Goal: Navigation & Orientation: Find specific page/section

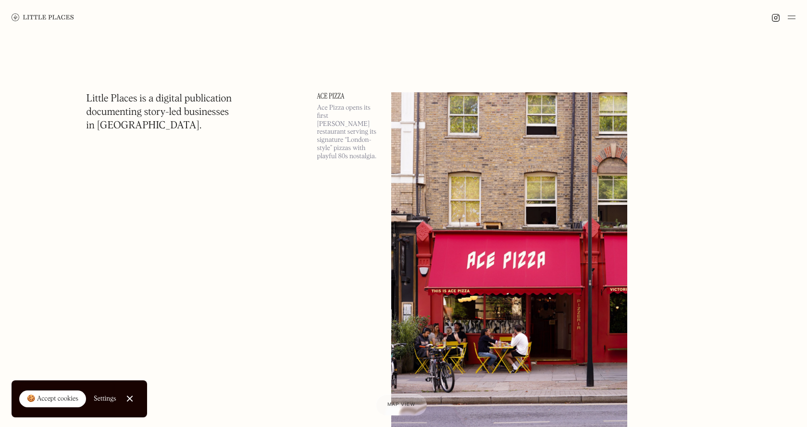
click at [795, 21] on div at bounding box center [403, 17] width 807 height 35
click at [791, 16] on img at bounding box center [792, 18] width 8 height 12
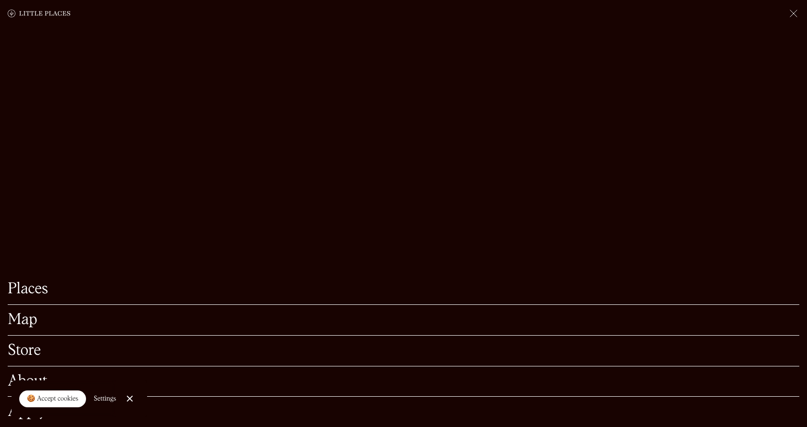
click at [24, 319] on link "Map" at bounding box center [403, 319] width 791 height 15
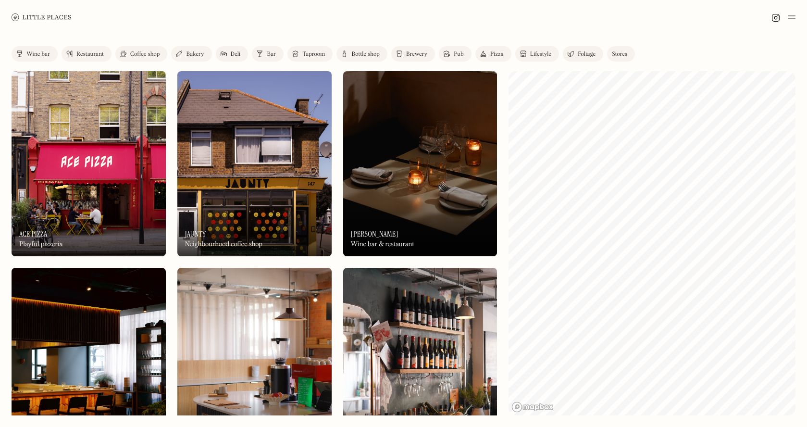
click at [280, 51] on link "Bar" at bounding box center [268, 53] width 32 height 15
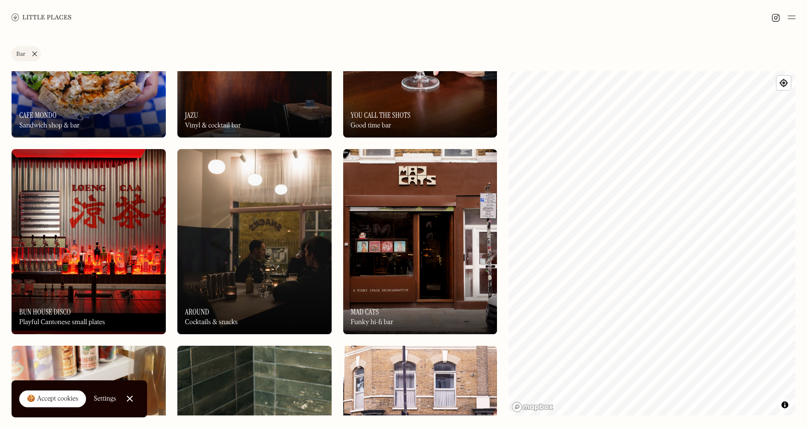
scroll to position [242, 0]
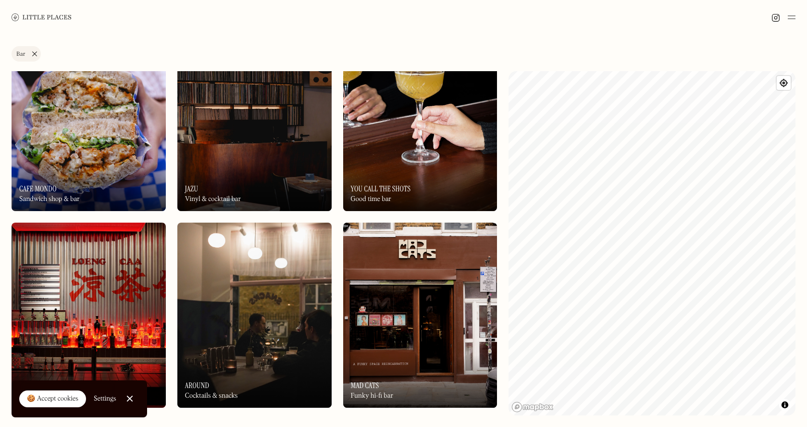
click at [103, 173] on div "On Our Radar Cafe Mondo Sandwich shop & bar" at bounding box center [89, 184] width 154 height 53
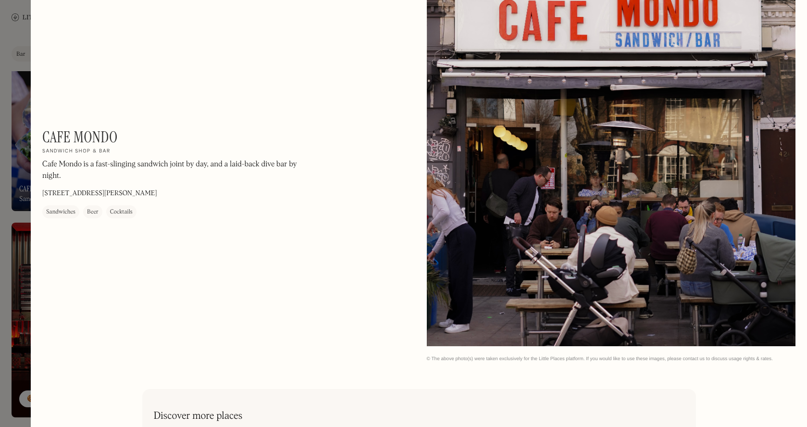
scroll to position [769, 0]
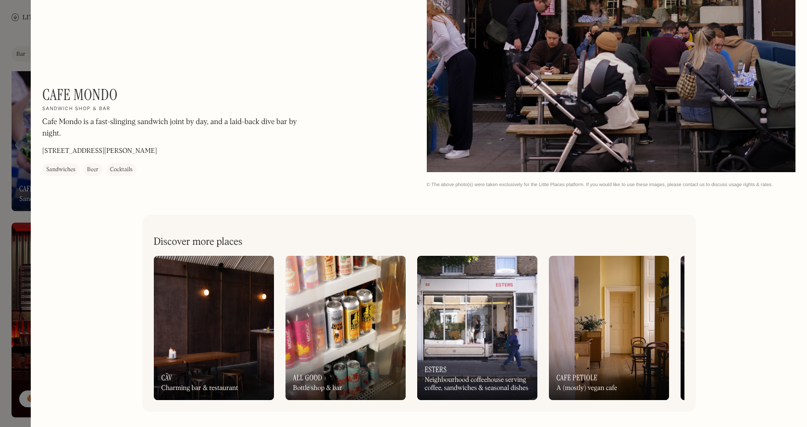
click at [11, 52] on div at bounding box center [403, 213] width 807 height 427
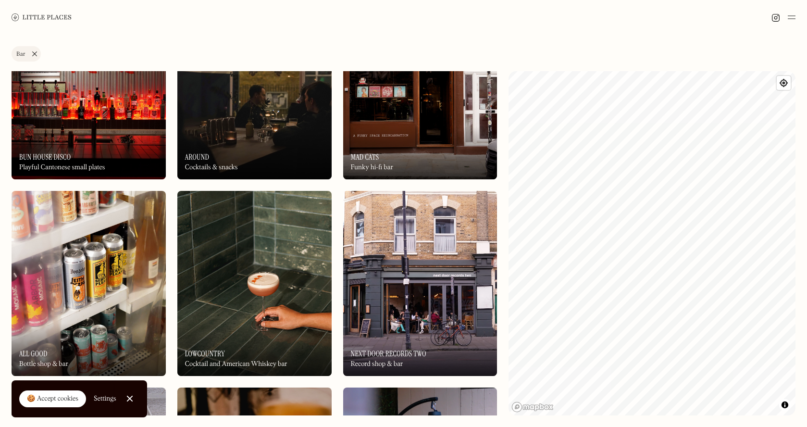
scroll to position [484, 0]
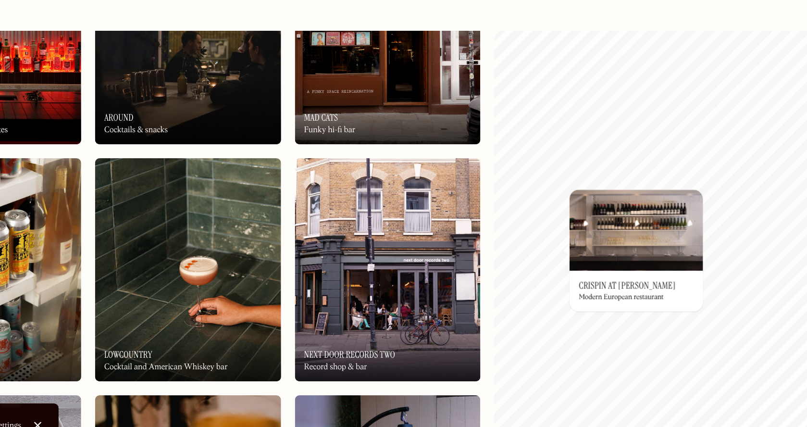
click at [620, 285] on h3 "Crispin at [PERSON_NAME]" at bounding box center [619, 282] width 80 height 9
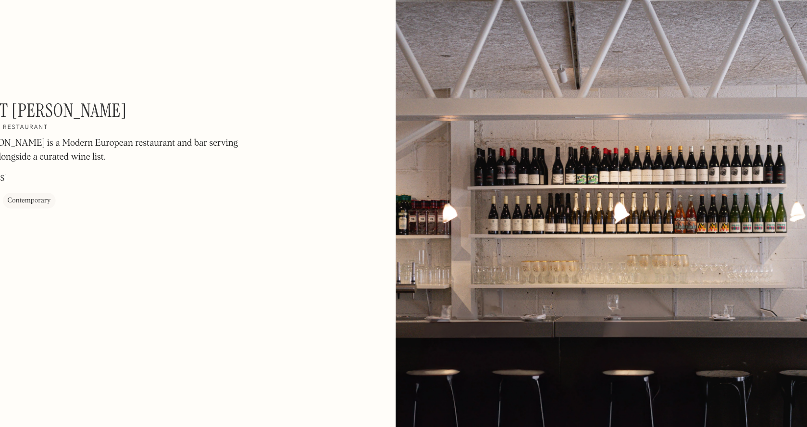
scroll to position [769, 0]
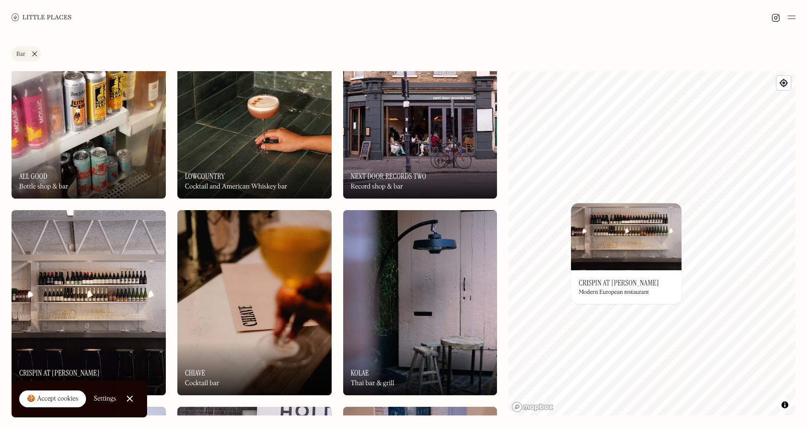
scroll to position [677, 0]
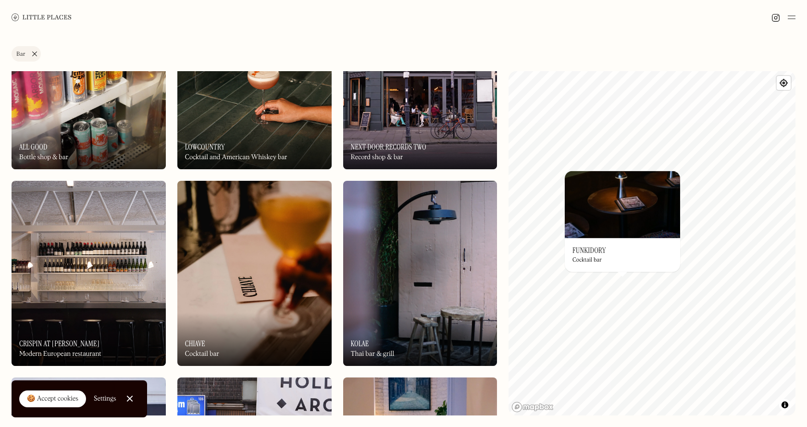
click at [612, 251] on div "On Our Radar Funkidory Cocktail bar" at bounding box center [622, 255] width 115 height 34
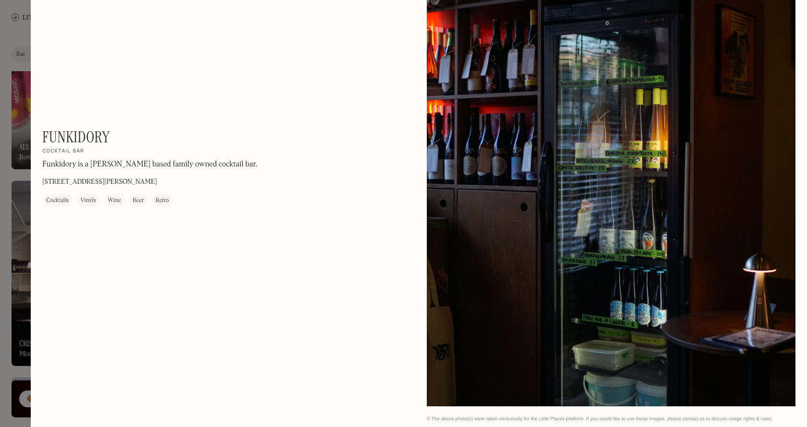
scroll to position [1706, 0]
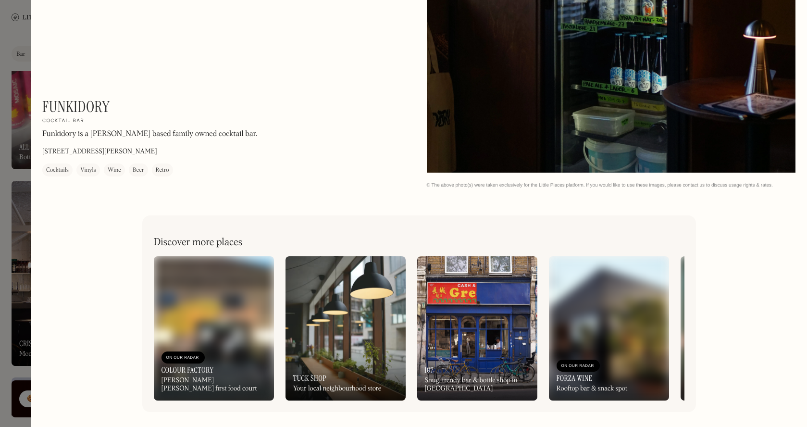
click at [340, 323] on img at bounding box center [345, 328] width 120 height 144
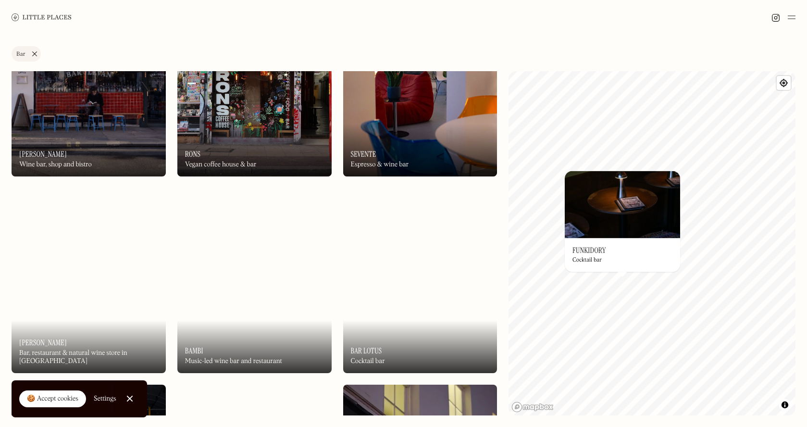
scroll to position [1066, 0]
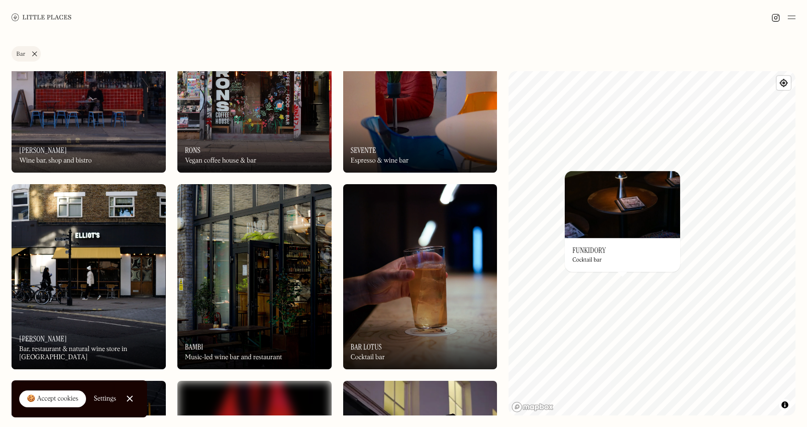
click at [282, 265] on img at bounding box center [254, 276] width 154 height 185
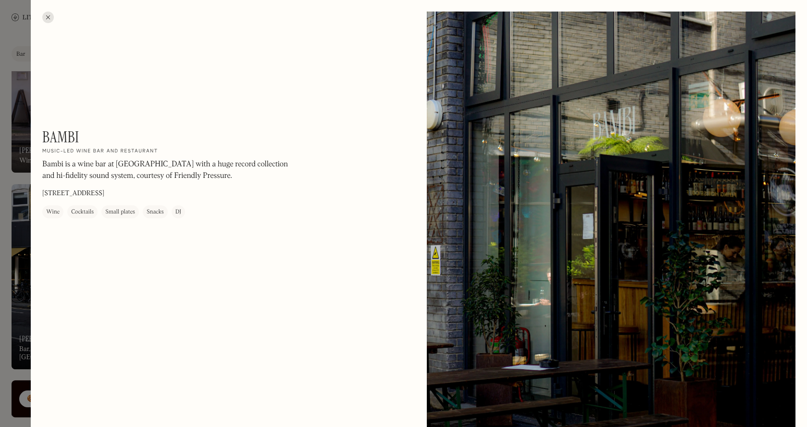
click at [15, 57] on div at bounding box center [403, 213] width 807 height 427
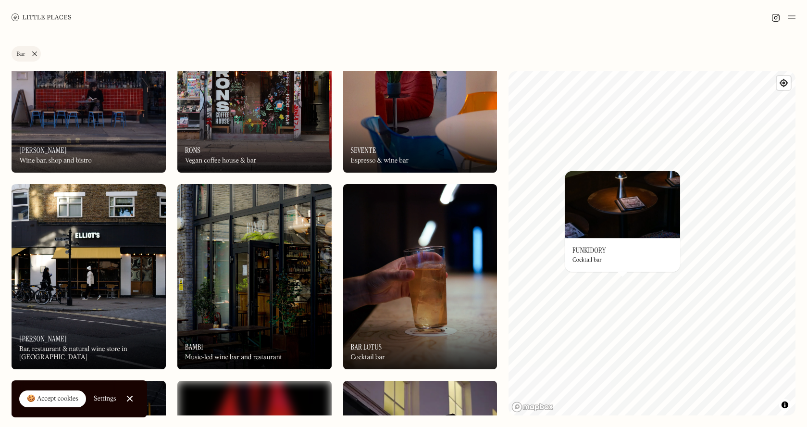
click at [49, 16] on img at bounding box center [42, 16] width 60 height 7
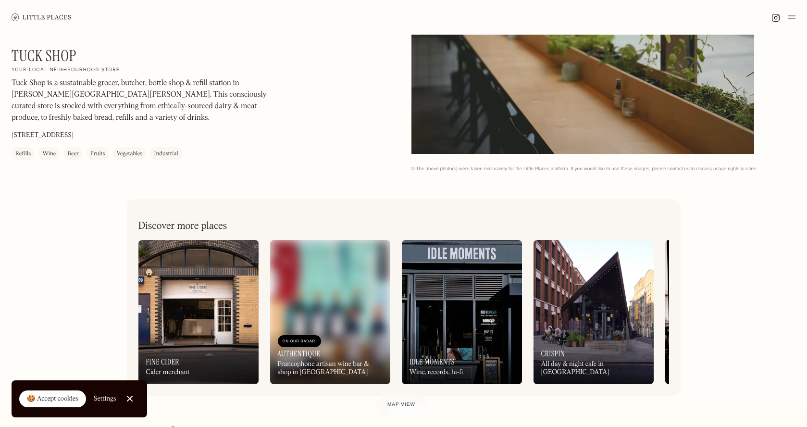
scroll to position [345, 0]
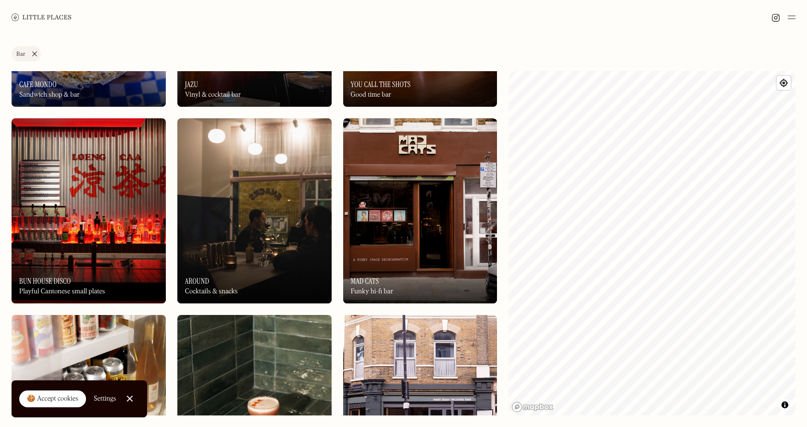
scroll to position [351, 0]
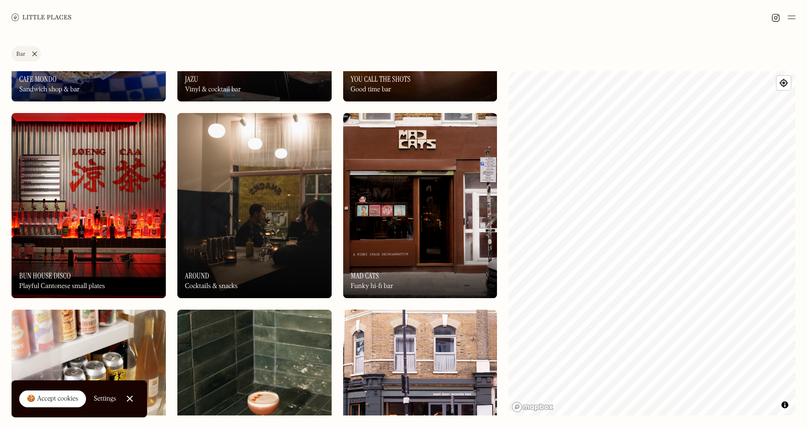
click at [112, 199] on img at bounding box center [89, 205] width 154 height 185
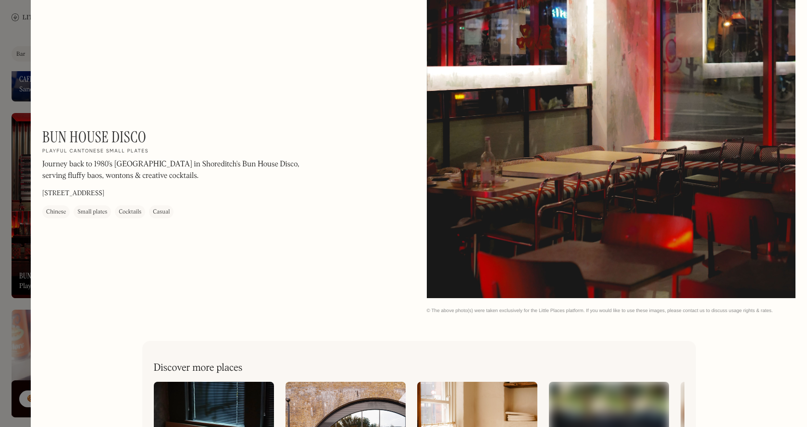
scroll to position [1238, 0]
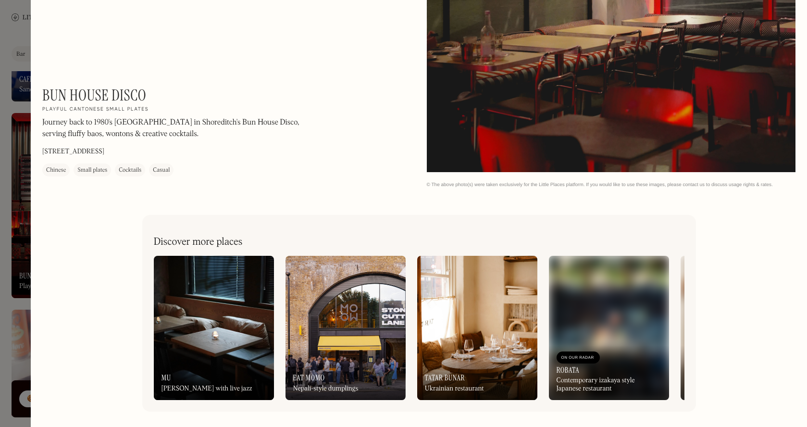
click at [11, 190] on div at bounding box center [403, 213] width 807 height 427
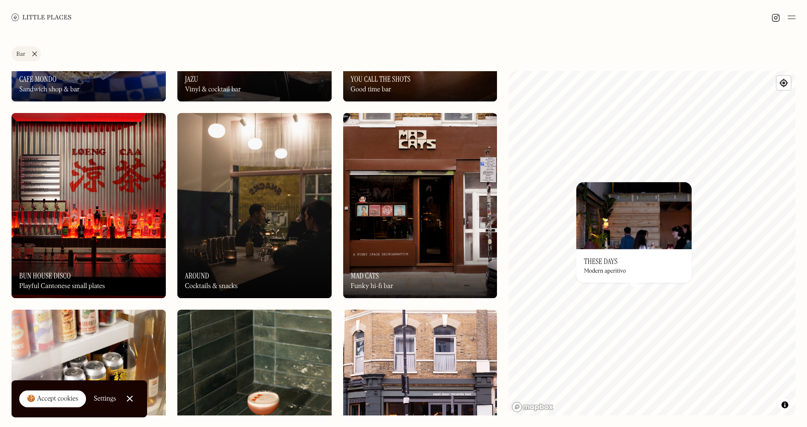
click at [626, 251] on div "On Our Radar These Days Modern aperitivo" at bounding box center [633, 266] width 115 height 34
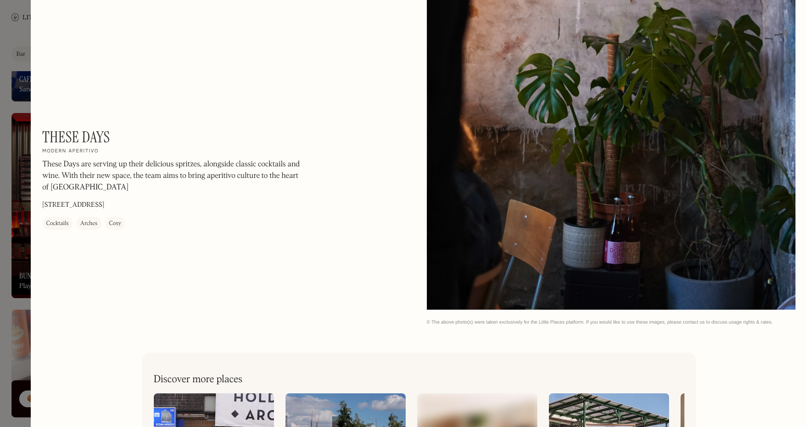
scroll to position [1238, 0]
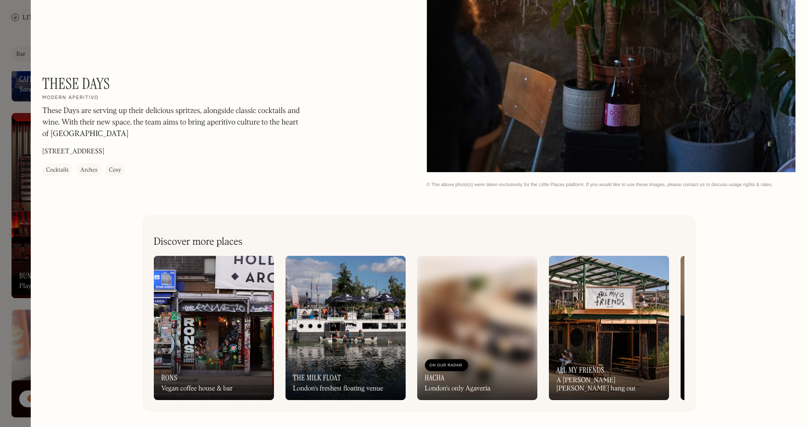
click at [365, 363] on div "On Our Radar The Milk Float London's freshest floating venue" at bounding box center [345, 373] width 120 height 53
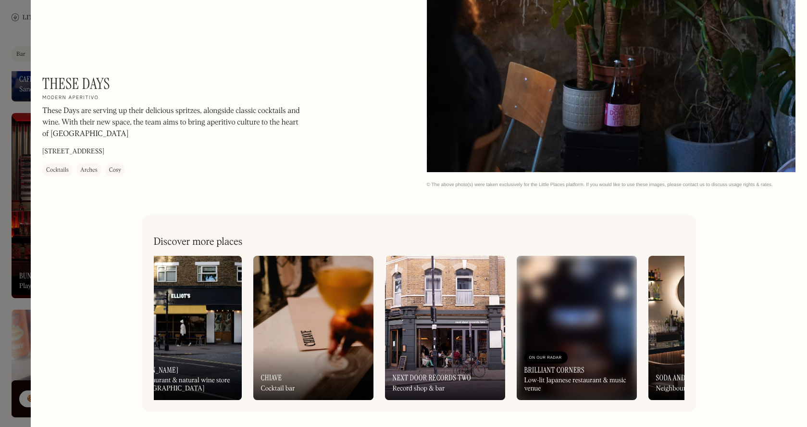
scroll to position [0, 775]
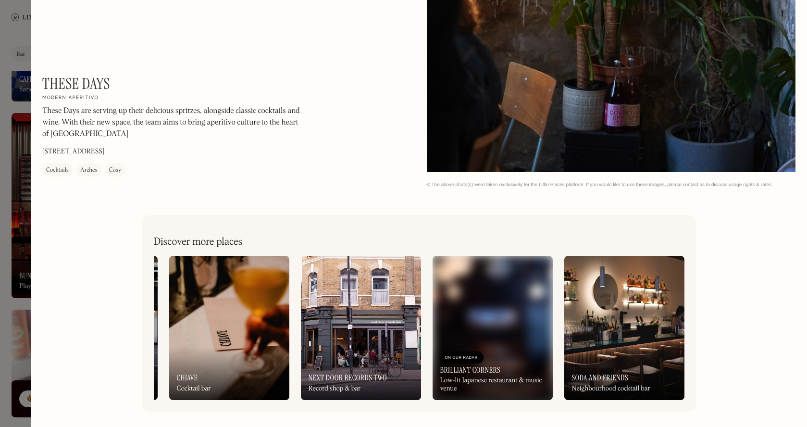
click at [519, 354] on div "On Our Radar Brilliant Corners Low-lit Japanese restaurant & music venue" at bounding box center [493, 372] width 120 height 55
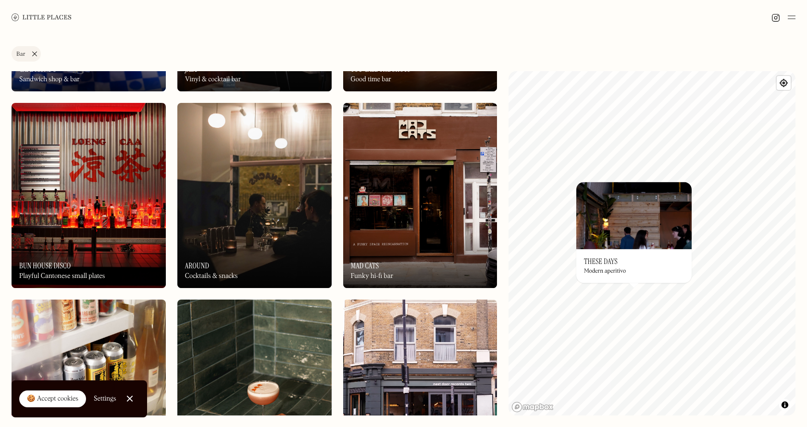
scroll to position [364, 0]
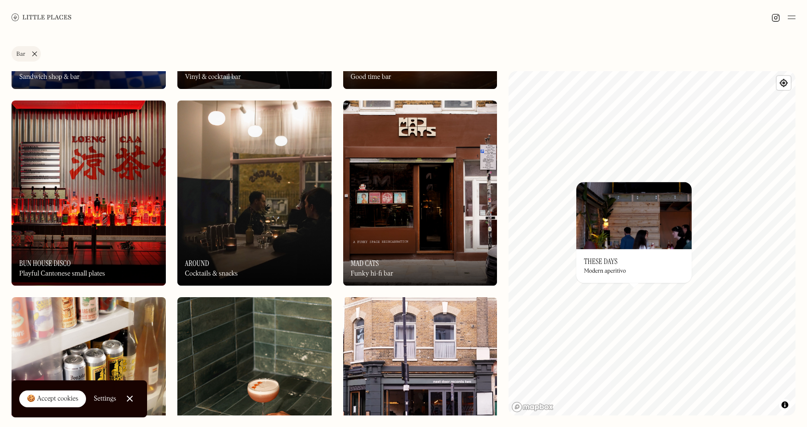
click at [423, 208] on img at bounding box center [420, 192] width 154 height 185
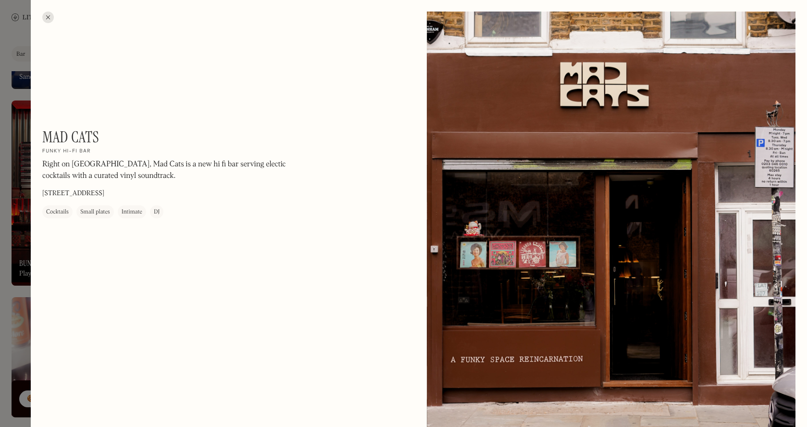
click at [22, 270] on div at bounding box center [403, 213] width 807 height 427
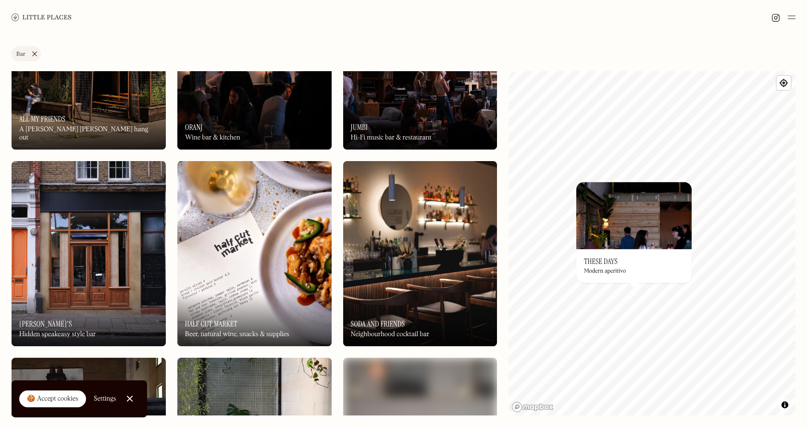
scroll to position [1686, 0]
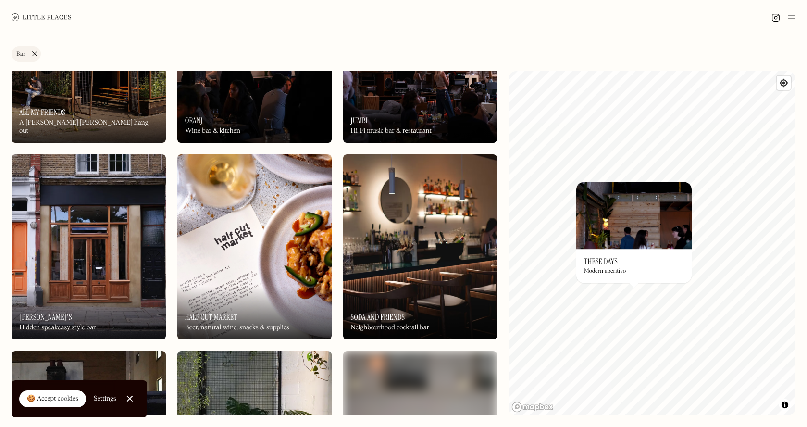
click at [63, 261] on img at bounding box center [89, 246] width 154 height 185
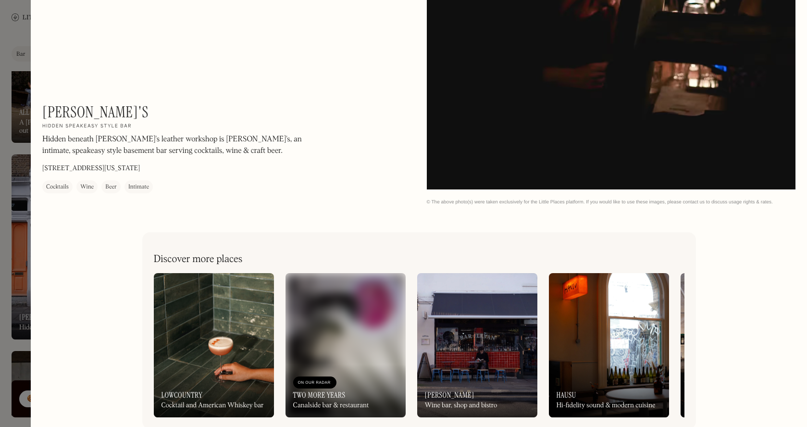
scroll to position [1685, 0]
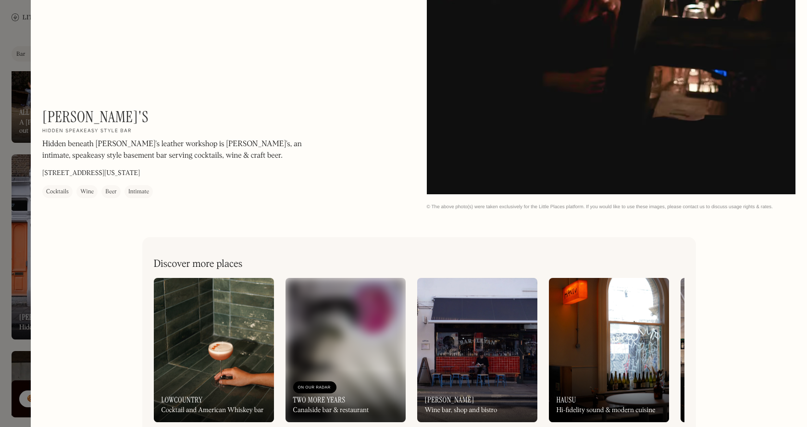
click at [621, 313] on img at bounding box center [609, 350] width 120 height 144
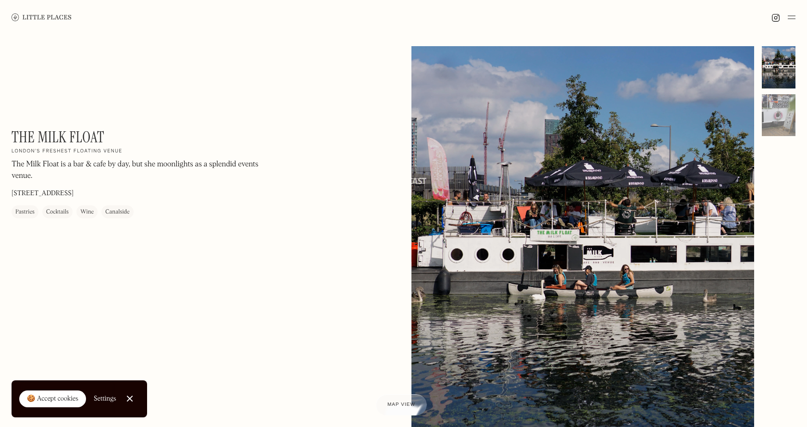
click at [797, 128] on div "The Milk Float On Our Radar London's freshest floating venue The Milk Float is …" at bounding box center [403, 270] width 807 height 470
click at [778, 125] on div at bounding box center [779, 115] width 34 height 42
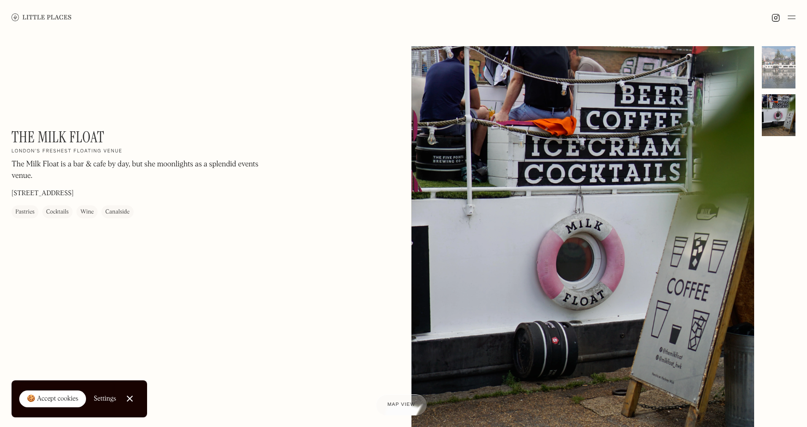
click at [630, 23] on div at bounding box center [403, 17] width 807 height 35
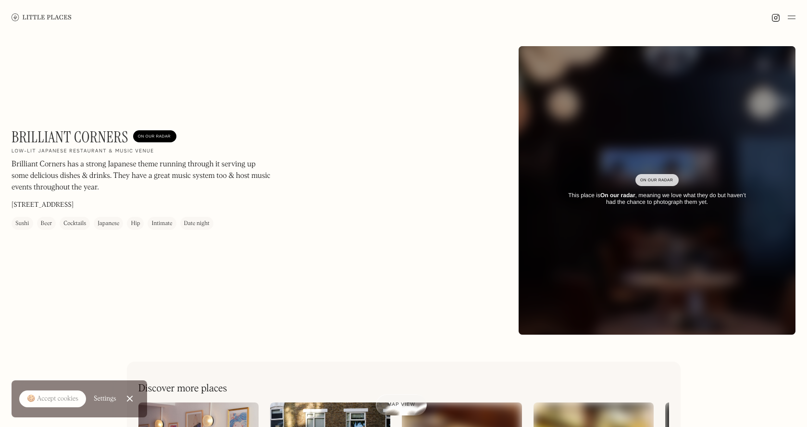
scroll to position [7, 0]
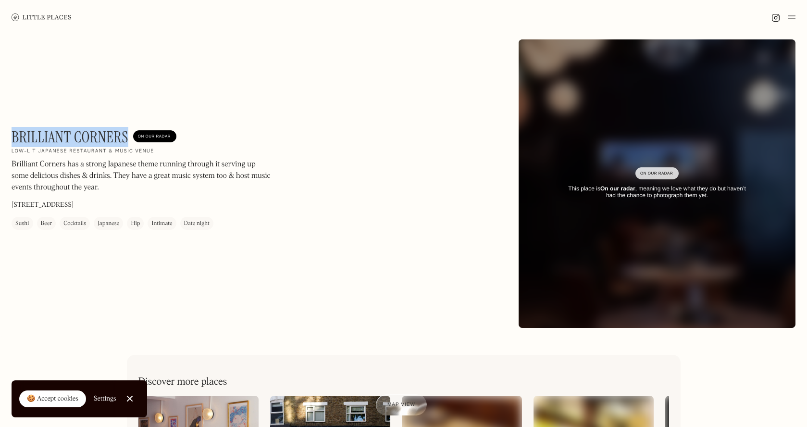
drag, startPoint x: 12, startPoint y: 135, endPoint x: 127, endPoint y: 137, distance: 115.3
click at [127, 137] on h1 "Brilliant Corners" at bounding box center [70, 137] width 117 height 18
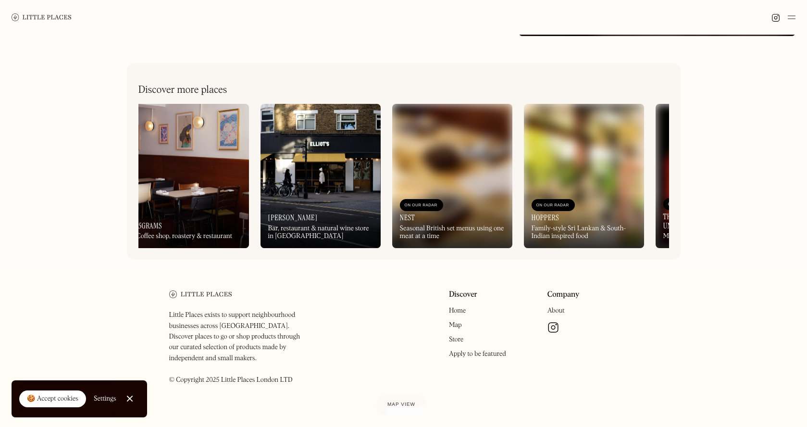
scroll to position [0, 0]
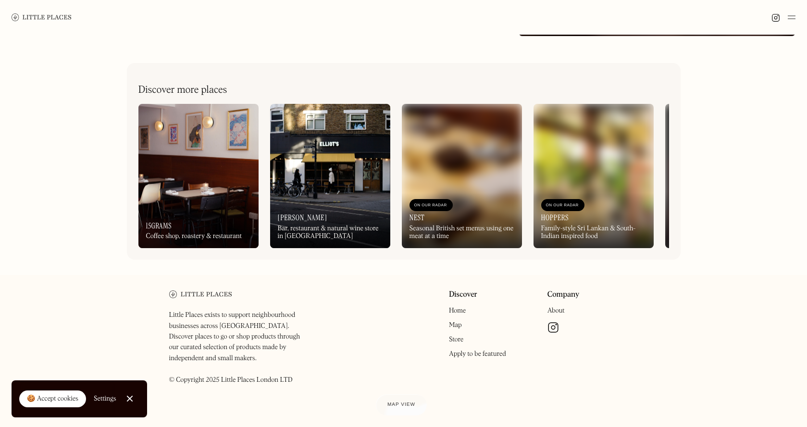
click at [224, 176] on img at bounding box center [198, 176] width 120 height 144
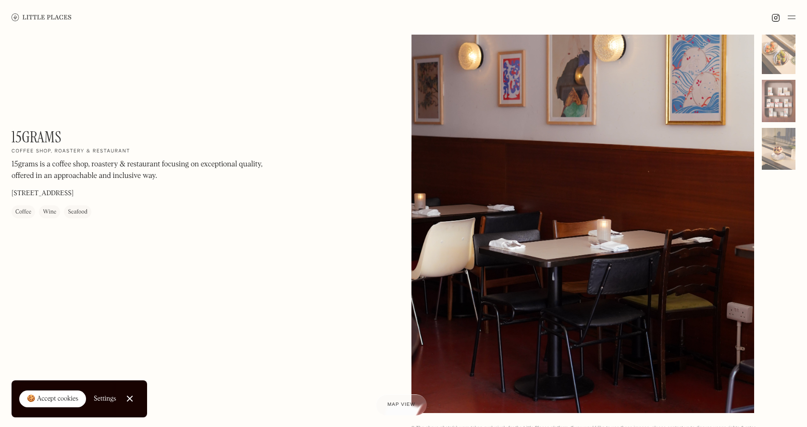
scroll to position [457, 0]
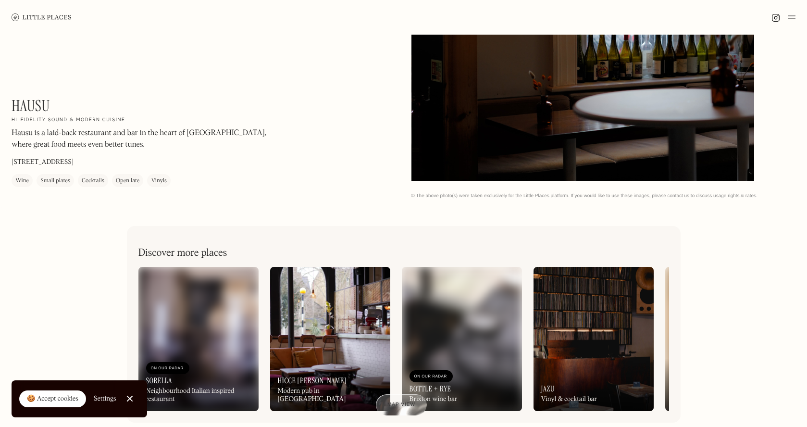
scroll to position [457, 0]
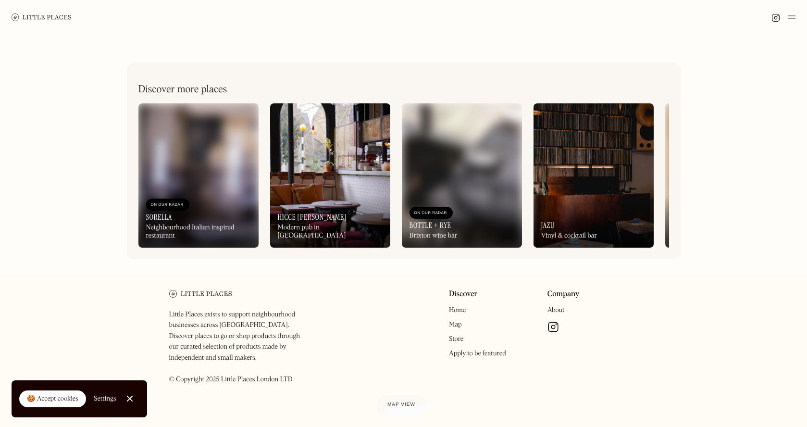
click at [594, 198] on div "On Our Radar Jazu Vinyl & cocktail bar" at bounding box center [593, 221] width 120 height 53
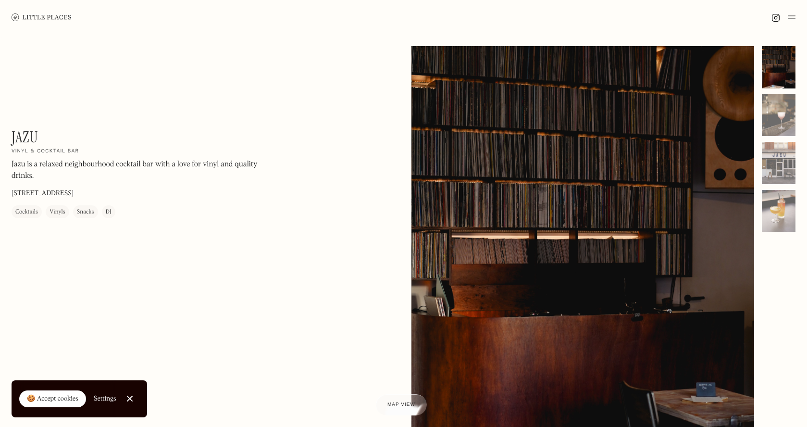
click at [31, 20] on img at bounding box center [42, 16] width 60 height 7
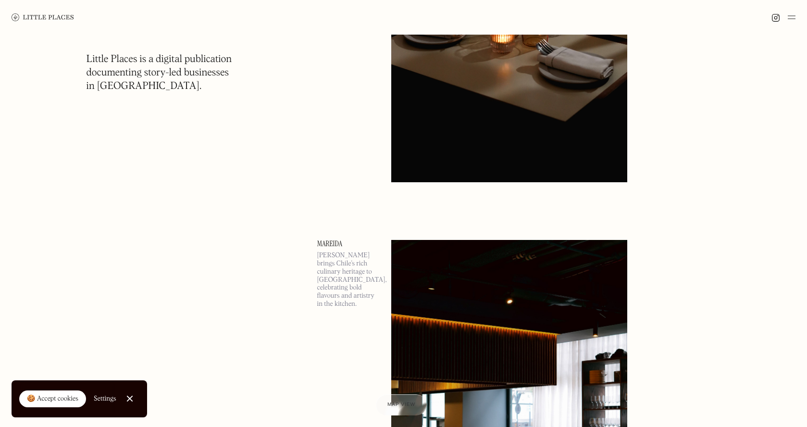
scroll to position [942, 0]
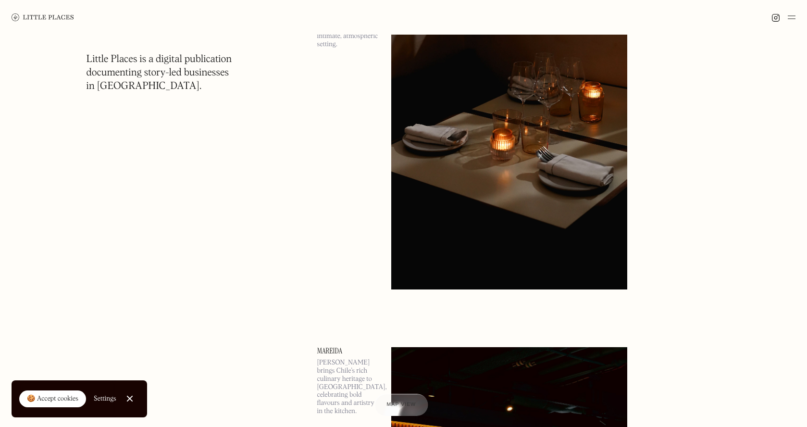
click at [410, 411] on div at bounding box center [400, 405] width 53 height 22
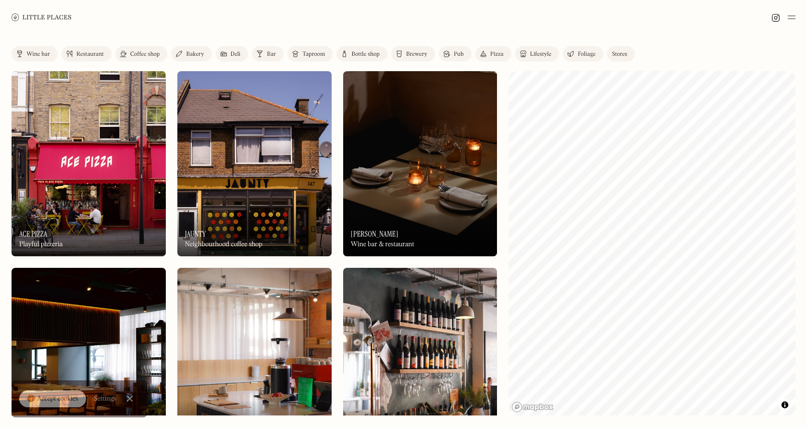
click at [311, 53] on div "Taproom" at bounding box center [313, 54] width 23 height 6
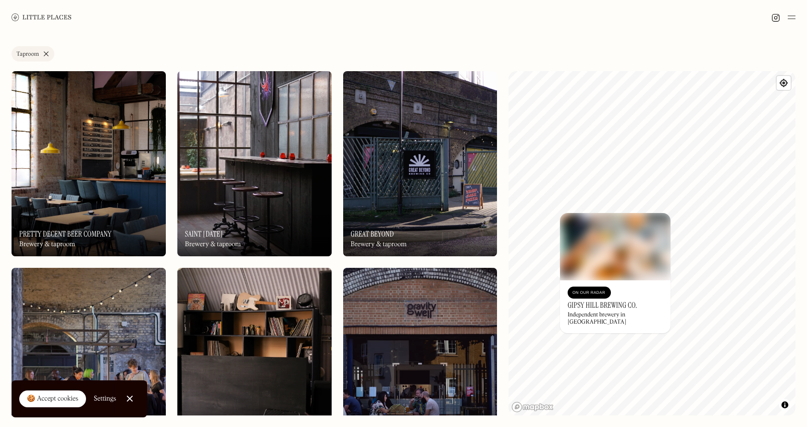
click at [46, 47] on link "Taproom" at bounding box center [33, 53] width 43 height 15
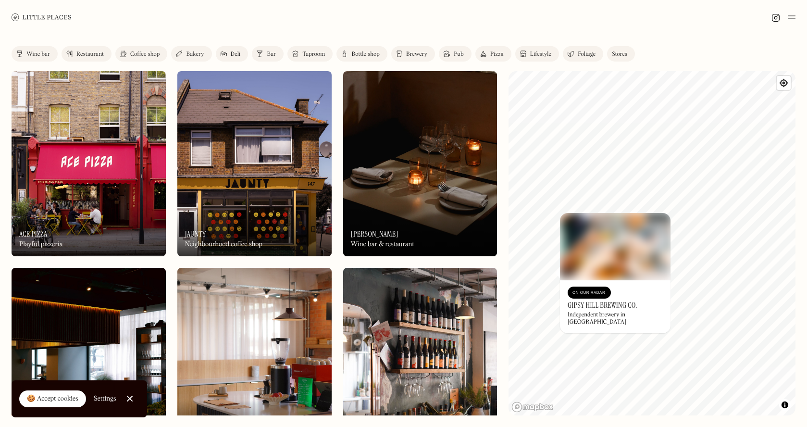
click at [451, 55] on link "Pub" at bounding box center [455, 53] width 33 height 15
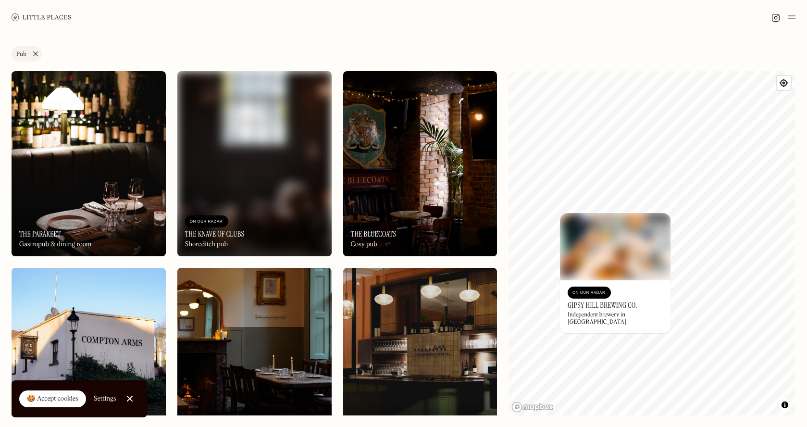
click at [126, 397] on div at bounding box center [129, 398] width 6 height 6
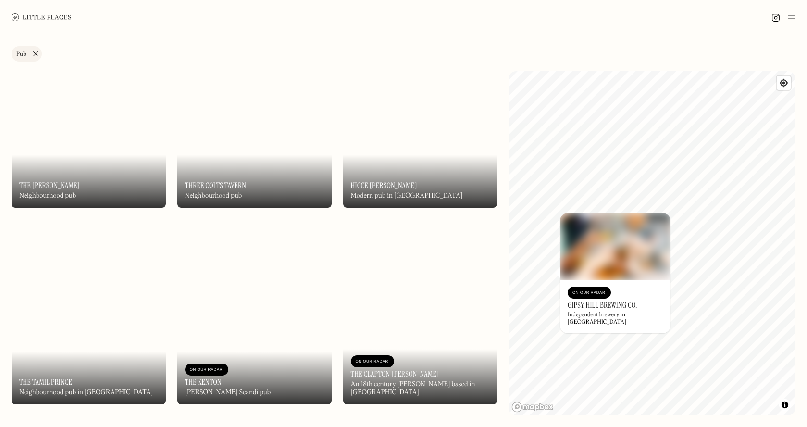
scroll to position [578, 0]
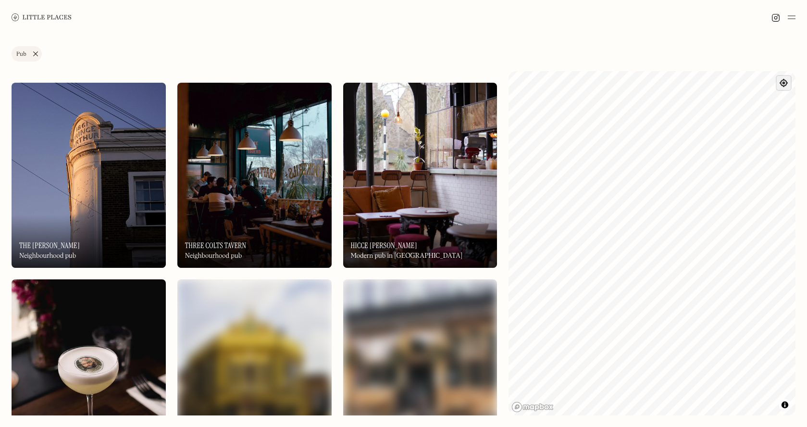
click at [786, 87] on span "Find my location" at bounding box center [784, 83] width 14 height 14
click at [35, 53] on link "Pub" at bounding box center [27, 53] width 30 height 15
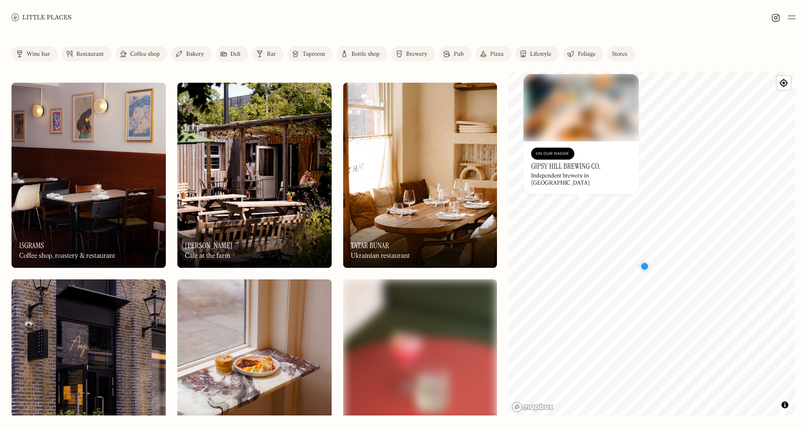
click at [612, 196] on div "© Mapbox © OpenStreetMap Improve this map On Our Radar Gipsy Hill Brewing Co. I…" at bounding box center [651, 243] width 287 height 344
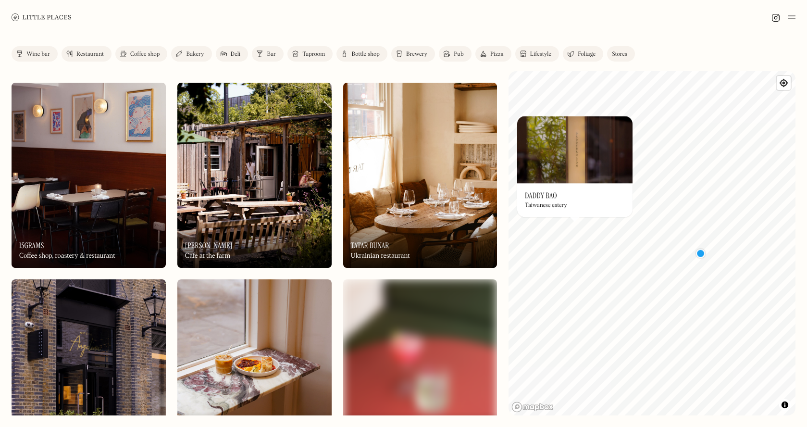
click at [564, 197] on div "© Mapbox © OpenStreetMap Improve this map On Our Radar Daddy Bao Taiwanese eate…" at bounding box center [651, 243] width 287 height 344
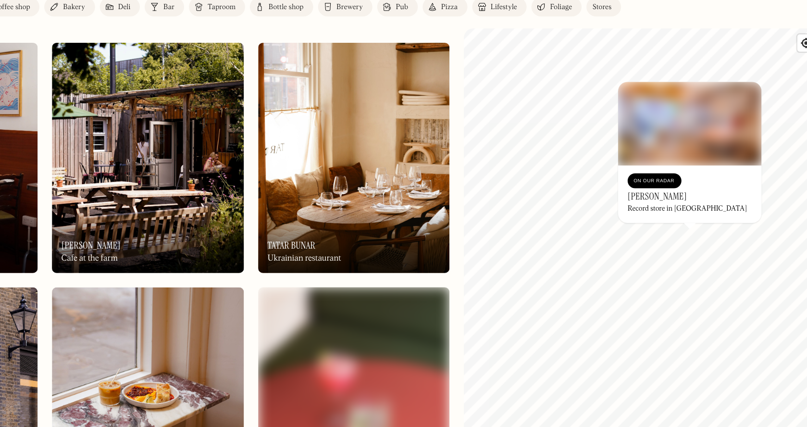
click at [678, 211] on div "On Our Radar [PERSON_NAME] Record store in [GEOGRAPHIC_DATA]" at bounding box center [689, 204] width 115 height 46
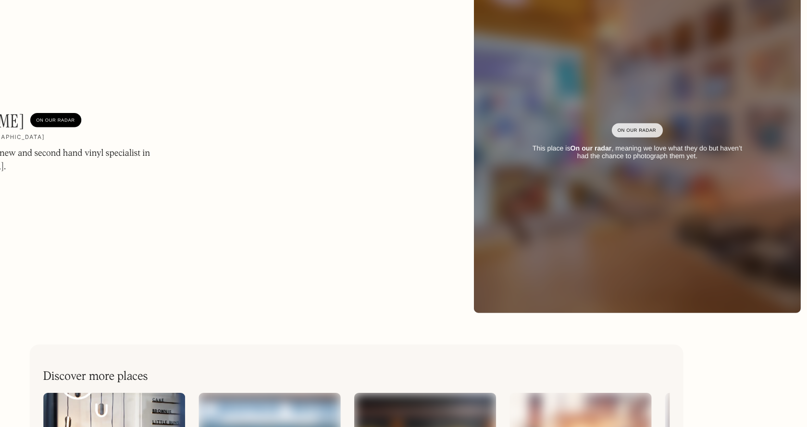
click at [10, 272] on div at bounding box center [403, 213] width 807 height 427
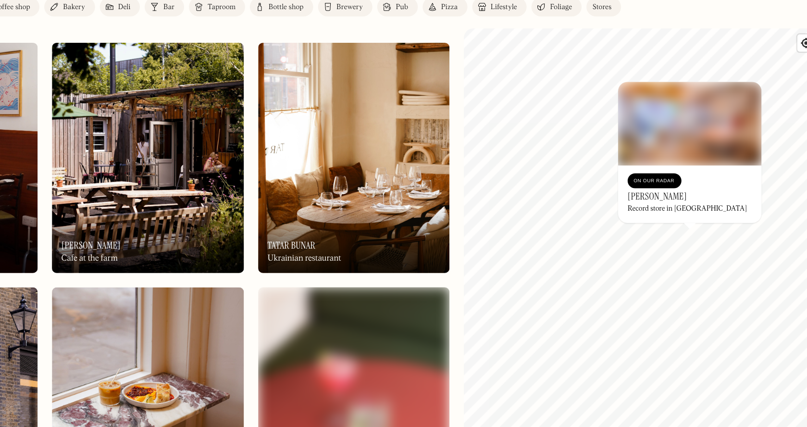
click at [154, 259] on div "On Our Radar 15grams Coffee shop, roastery & restaurant" at bounding box center [89, 241] width 154 height 53
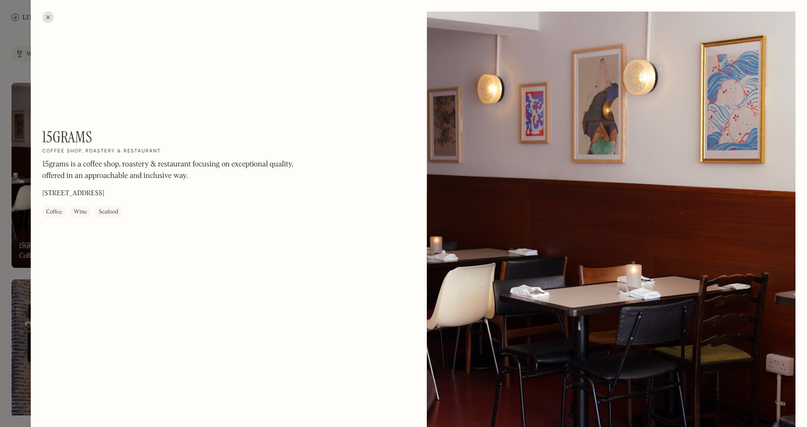
click at [52, 17] on div at bounding box center [48, 18] width 12 height 12
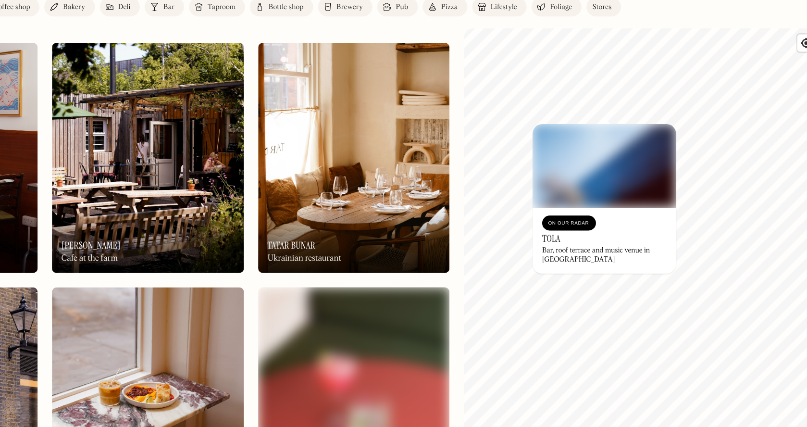
click at [564, 148] on img at bounding box center [621, 181] width 115 height 67
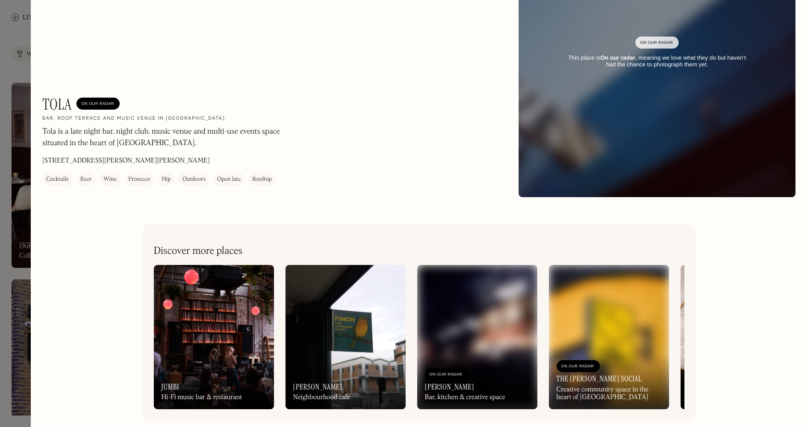
scroll to position [112, 0]
